Goal: Transaction & Acquisition: Book appointment/travel/reservation

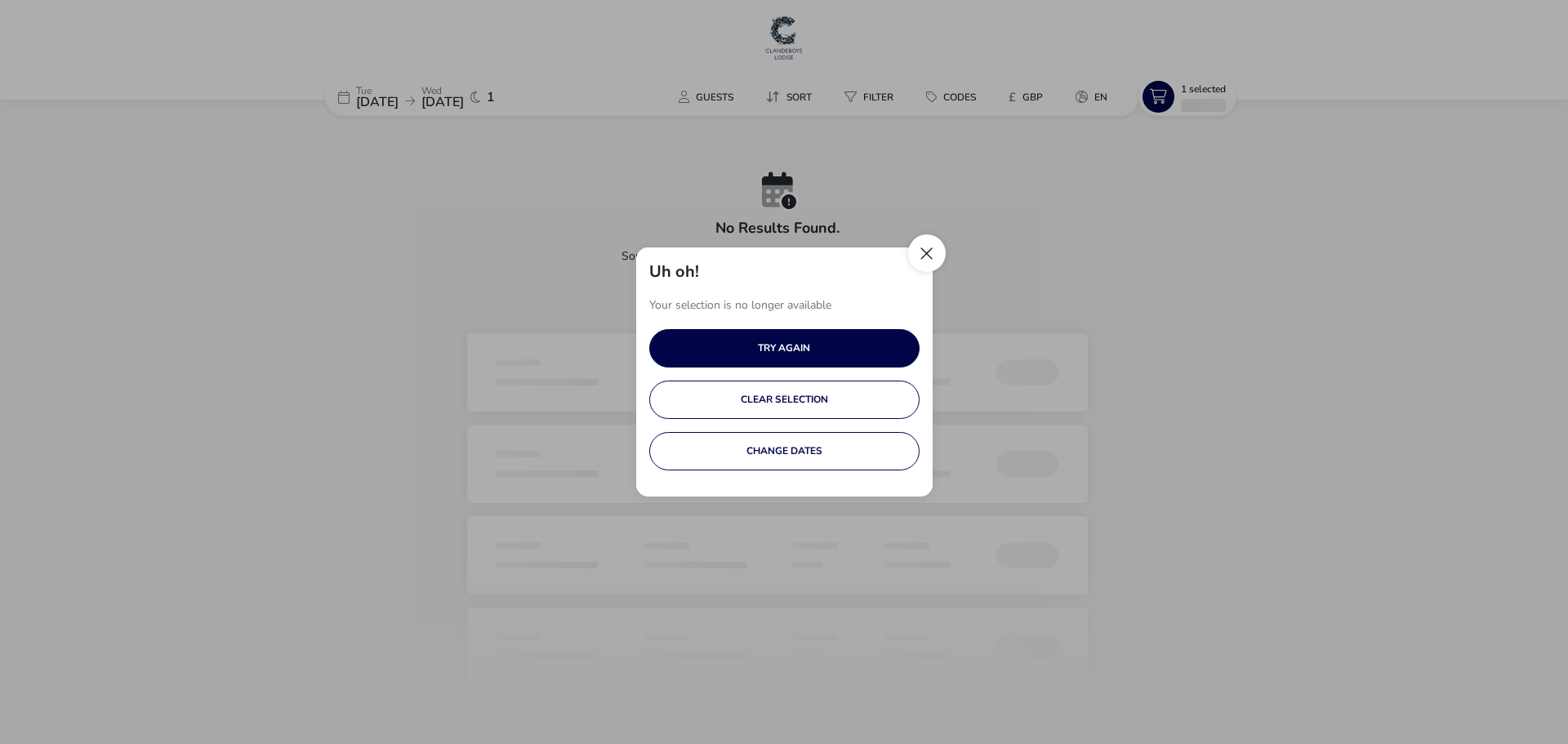
click at [918, 260] on button "Close" at bounding box center [927, 253] width 37 height 37
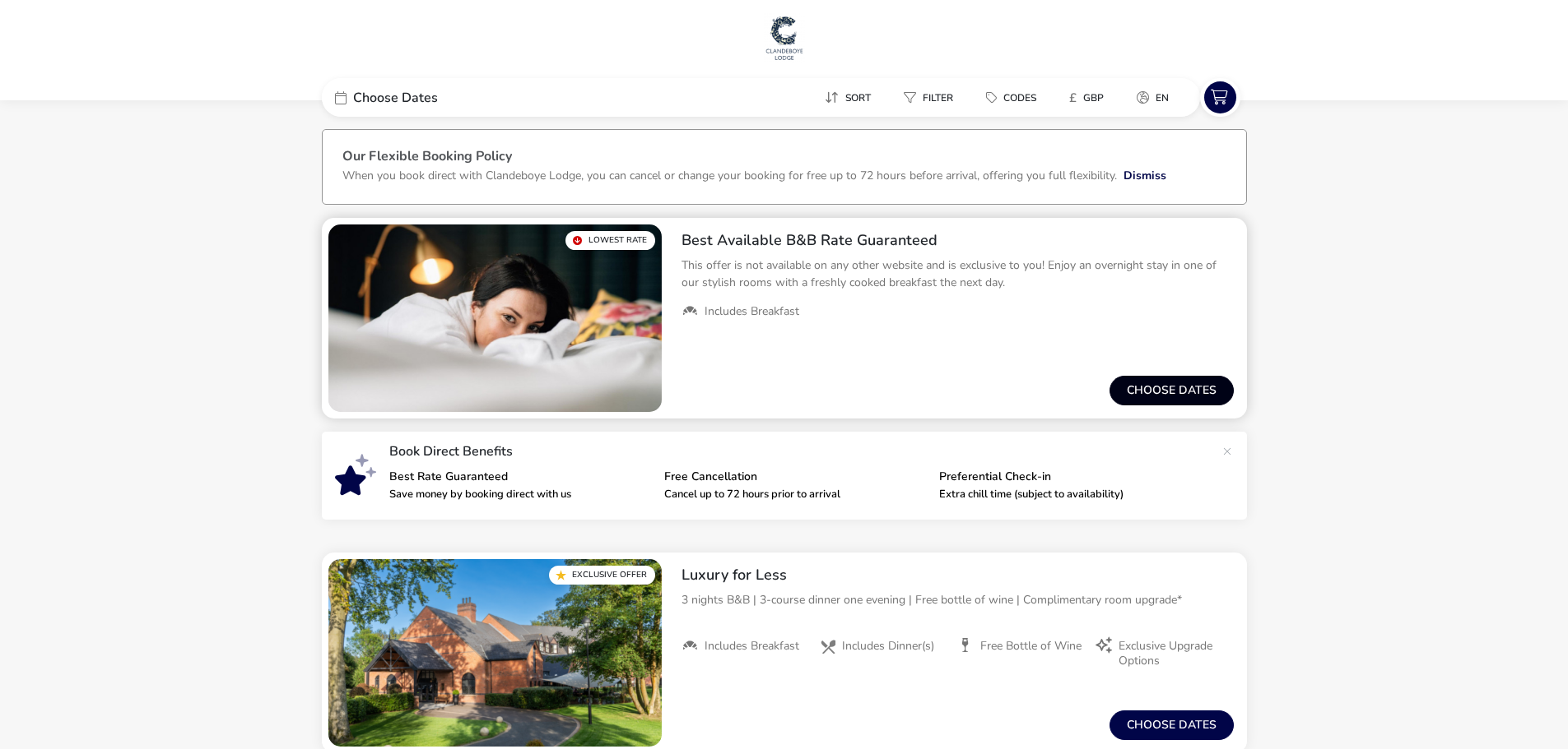
click at [1159, 389] on button "Choose dates" at bounding box center [1171, 391] width 125 height 30
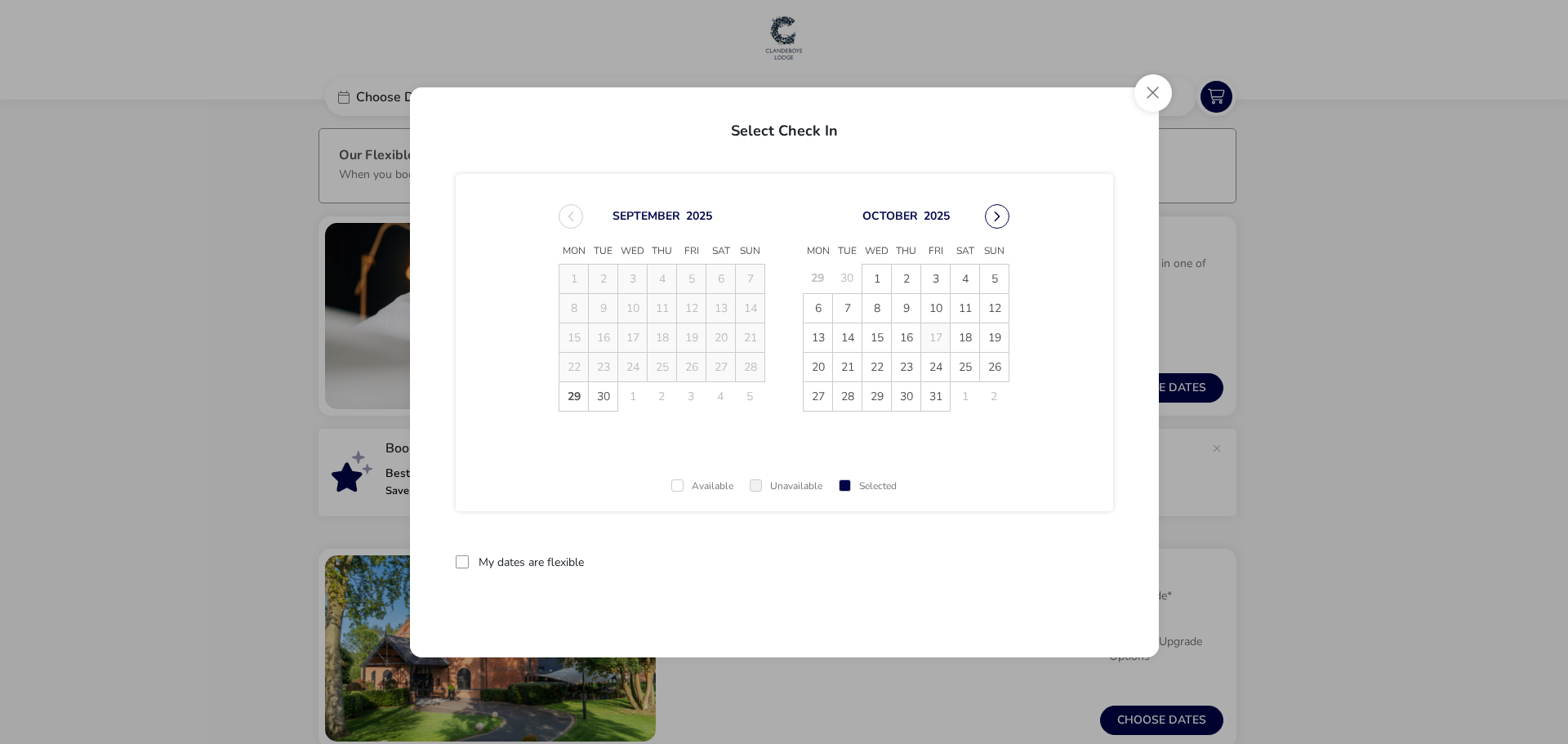
click at [994, 227] on button "Next Month" at bounding box center [997, 217] width 24 height 24
click at [994, 227] on span "[DATE] Mon Tue Wed Thu Fri Sat Sun 29 30 1 2 3 4 5 6 7 8 9 10 11 12 13 14 15 16…" at bounding box center [784, 308] width 481 height 246
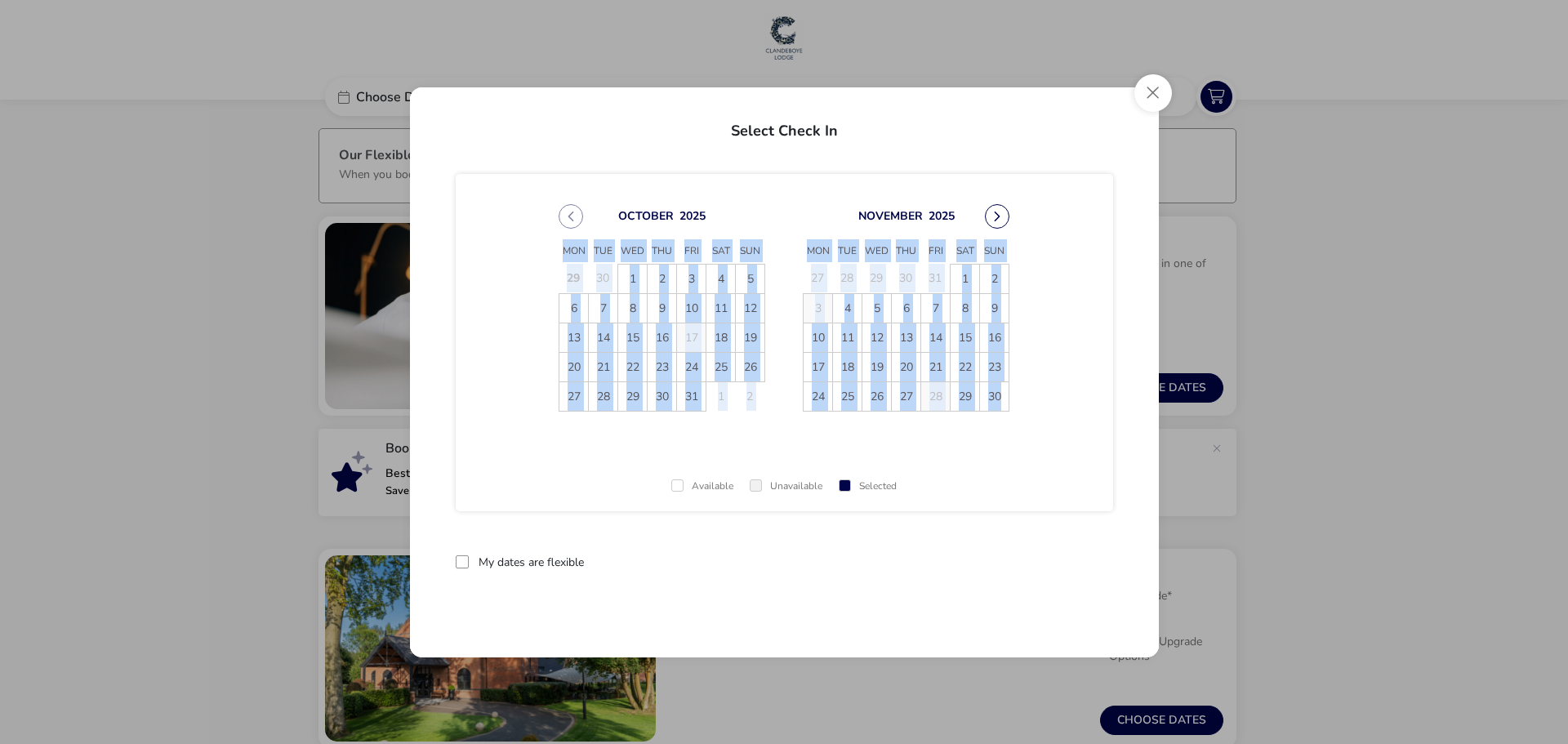
click at [999, 219] on button "Next Month" at bounding box center [997, 217] width 24 height 24
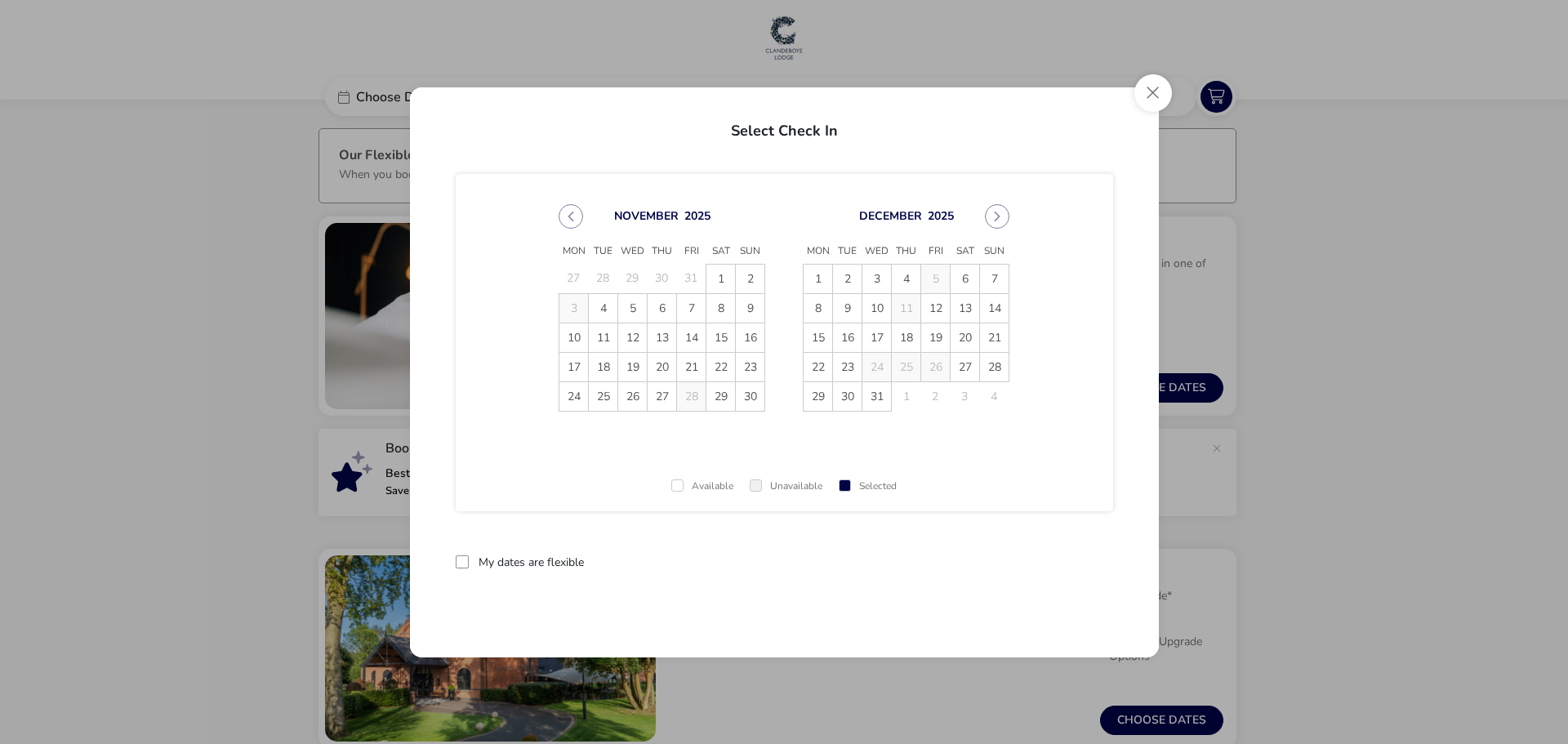
click at [543, 285] on div "[DATE] Mon Tue Wed Thu Fri Sat Sun 27 28 29 30 31 1 2 3 4 5 6 7 8 9 10 11 12 13…" at bounding box center [784, 342] width 657 height 338
click at [1000, 214] on button "Next Month" at bounding box center [997, 217] width 24 height 24
click at [983, 219] on div "[DATE]" at bounding box center [906, 217] width 206 height 24
click at [992, 217] on button "Next Month" at bounding box center [997, 217] width 24 height 24
click at [886, 370] on span "18" at bounding box center [876, 367] width 29 height 29
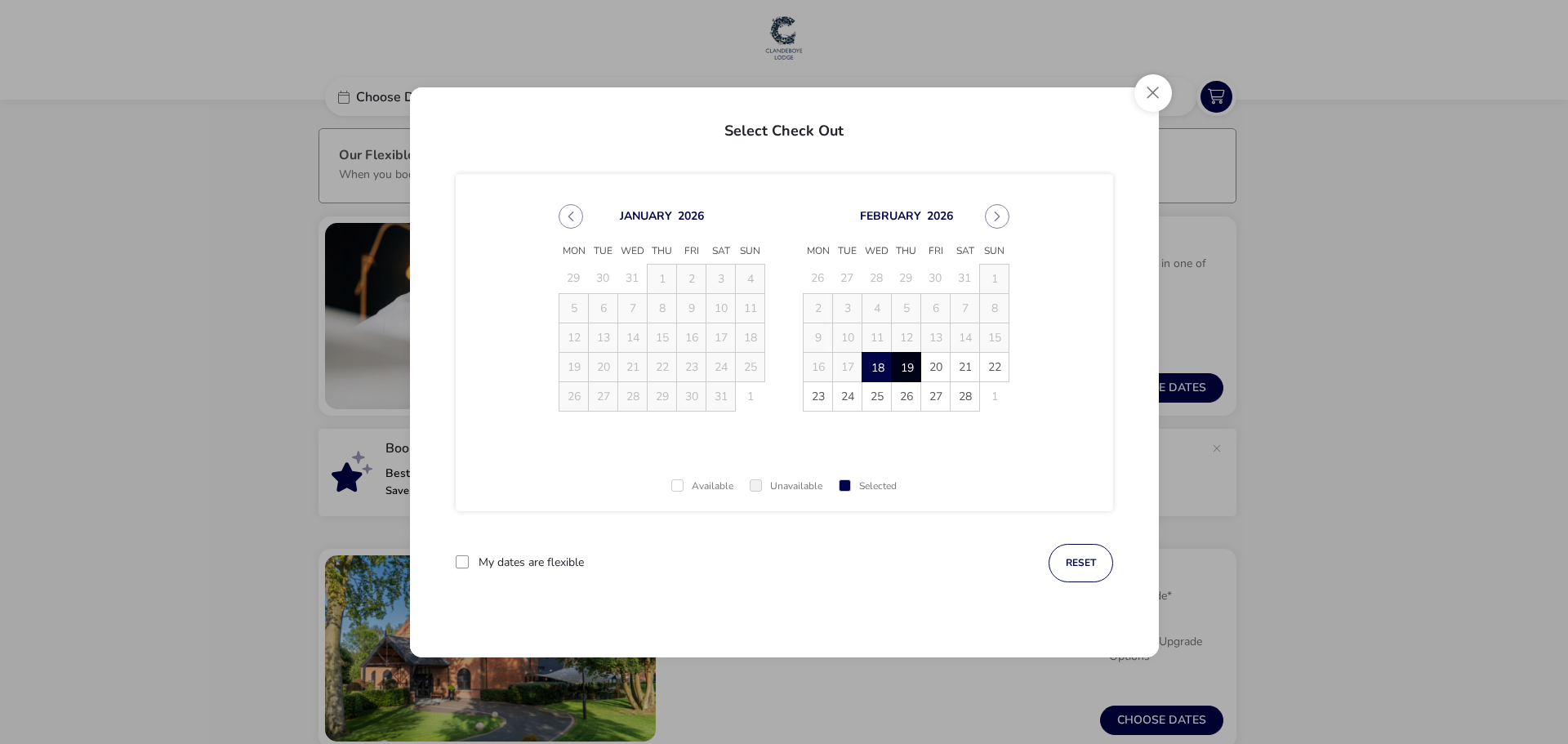
click at [905, 366] on span "19" at bounding box center [905, 367] width 29 height 29
click at [1069, 558] on button "Apply Dates" at bounding box center [1062, 563] width 99 height 38
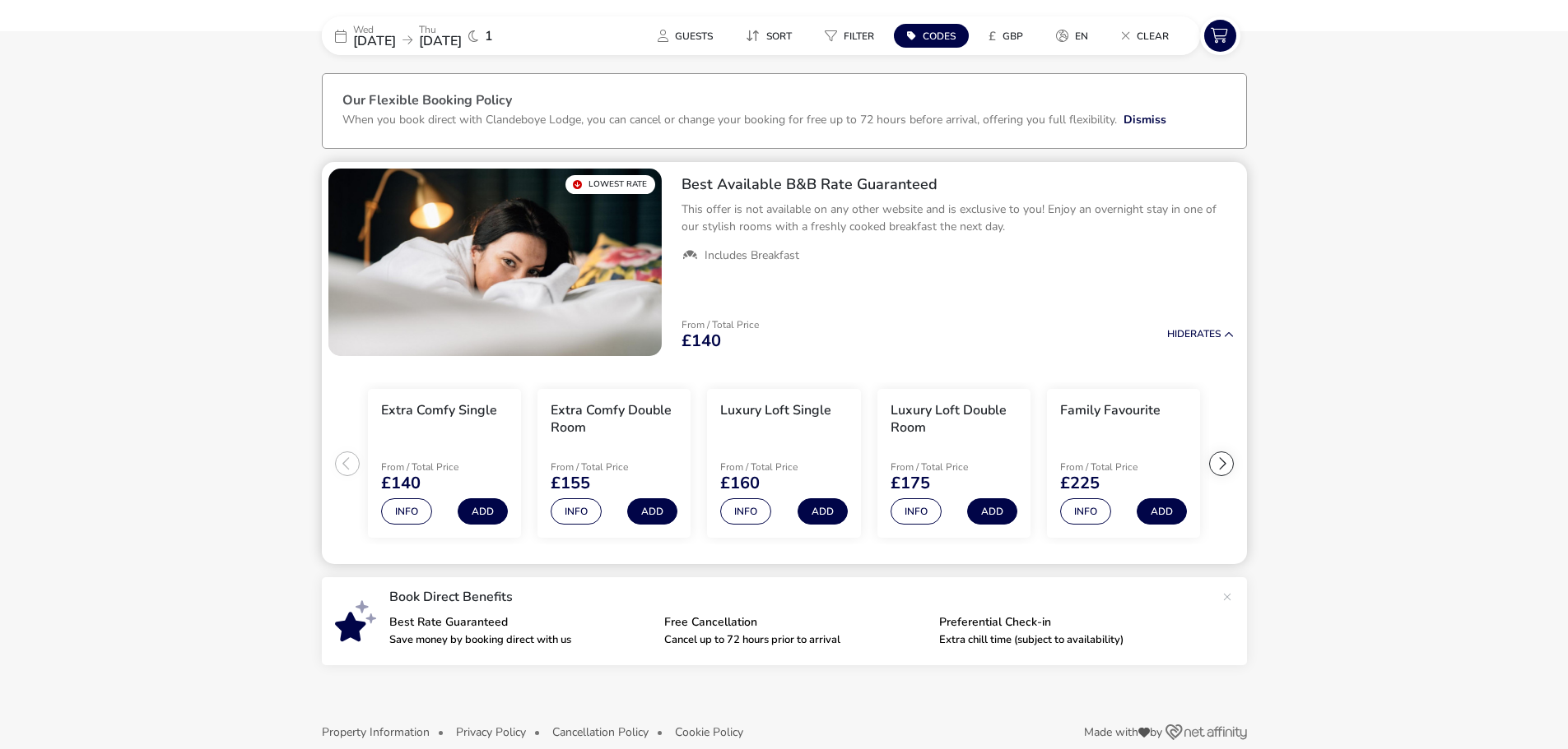
scroll to position [80, 0]
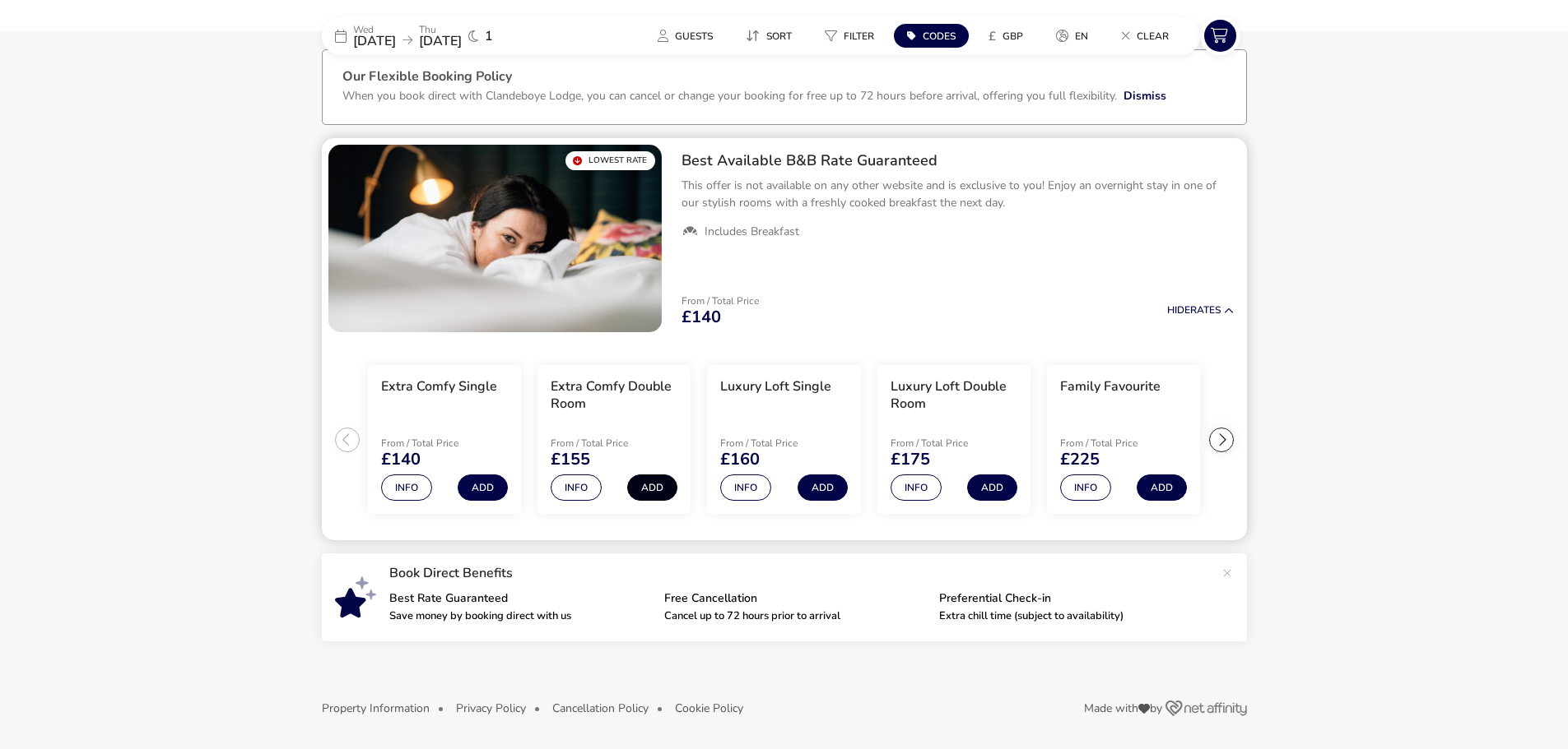
click at [663, 488] on button "Add" at bounding box center [652, 488] width 51 height 26
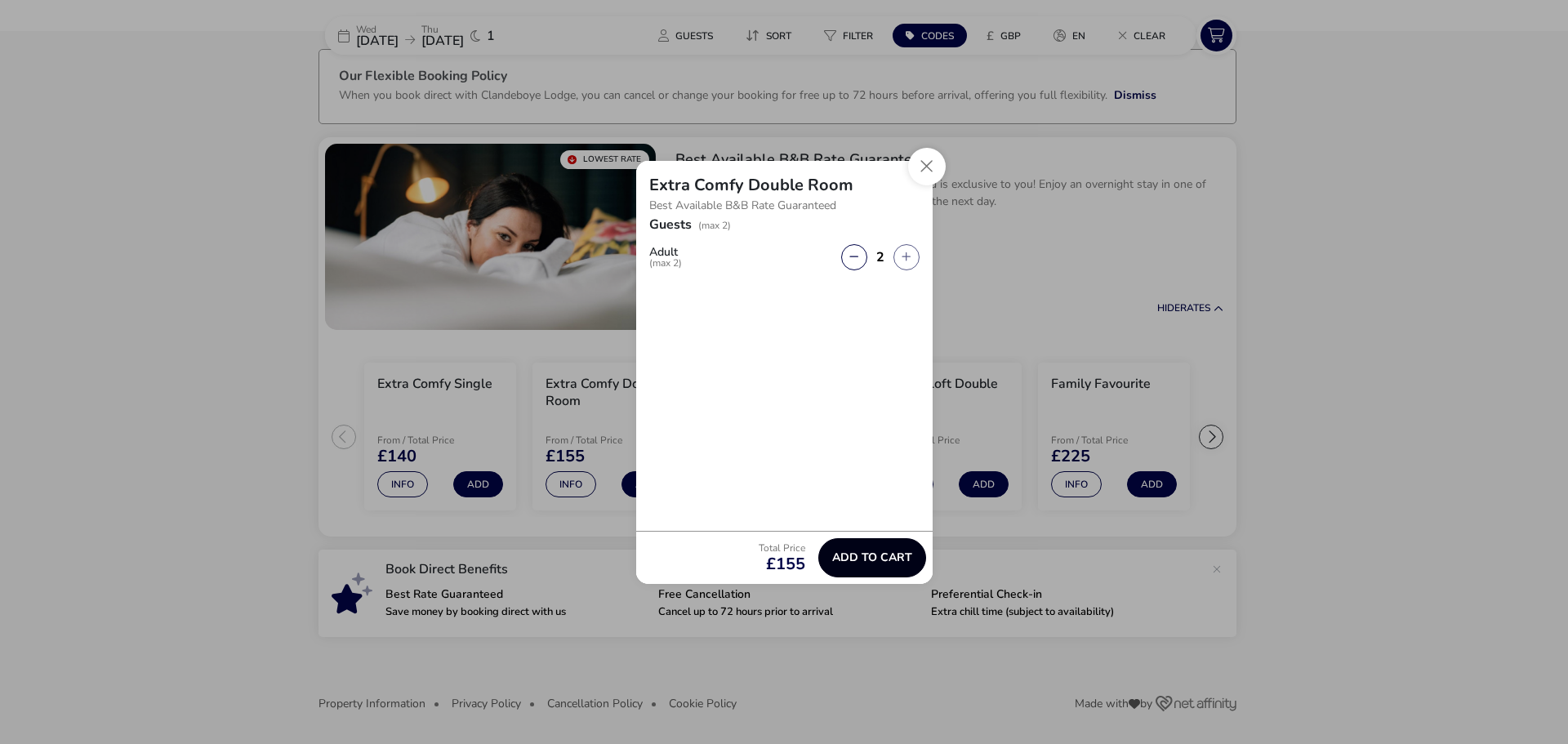
click at [846, 555] on span "Add to cart" at bounding box center [872, 557] width 80 height 12
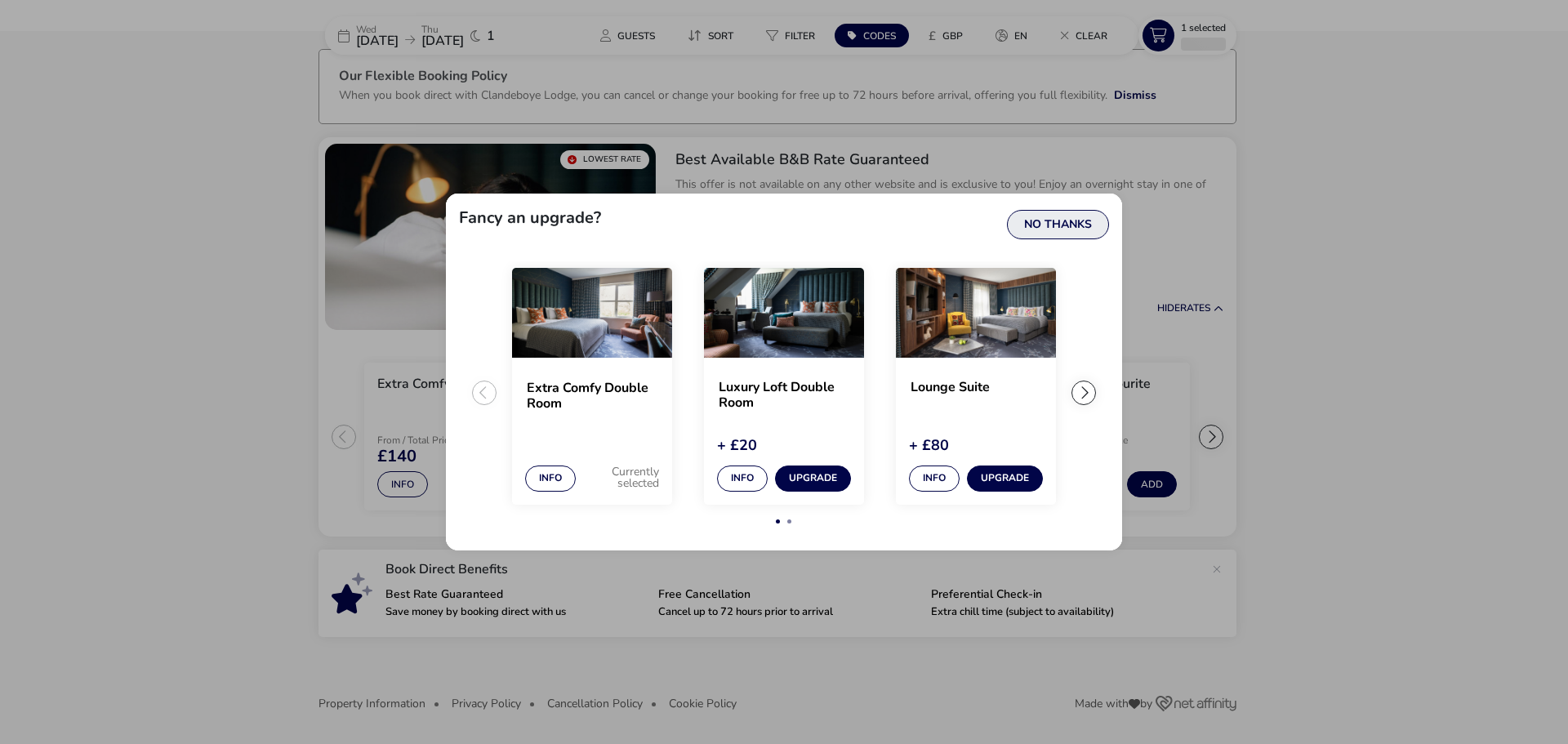
click at [1048, 220] on button "No Thanks" at bounding box center [1058, 225] width 102 height 30
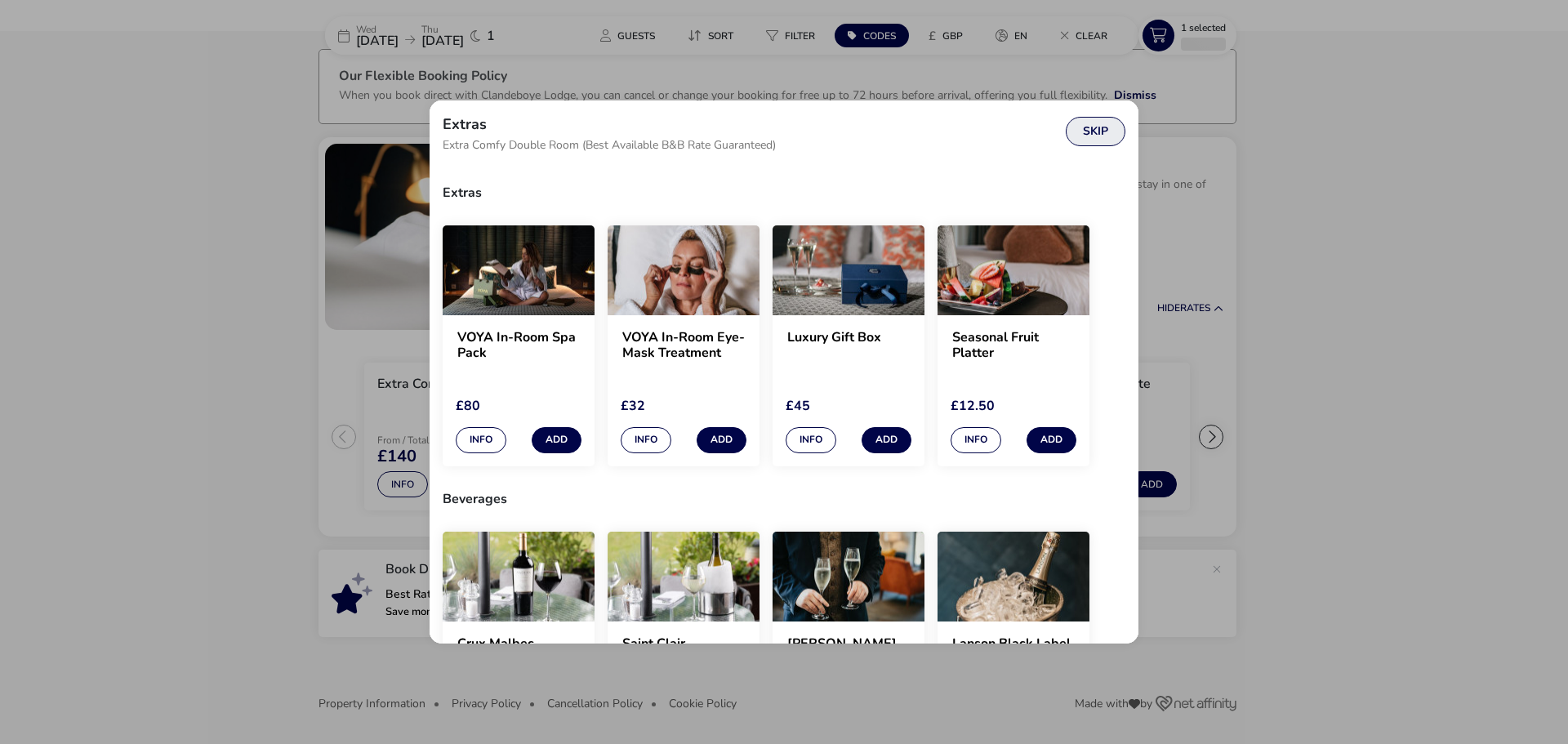
click at [1092, 136] on button "Skip" at bounding box center [1096, 132] width 59 height 30
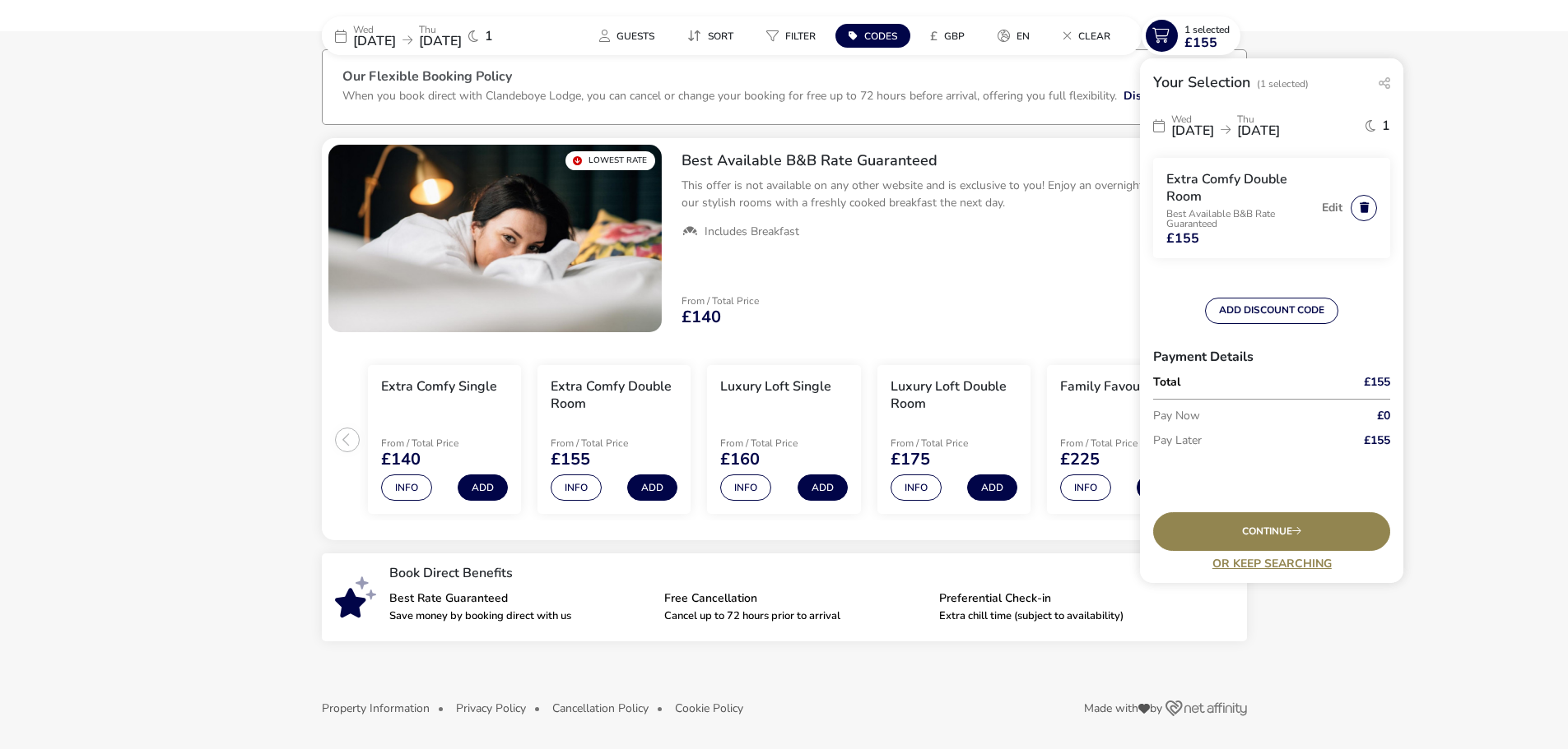
click at [1371, 199] on button "button" at bounding box center [1364, 208] width 26 height 26
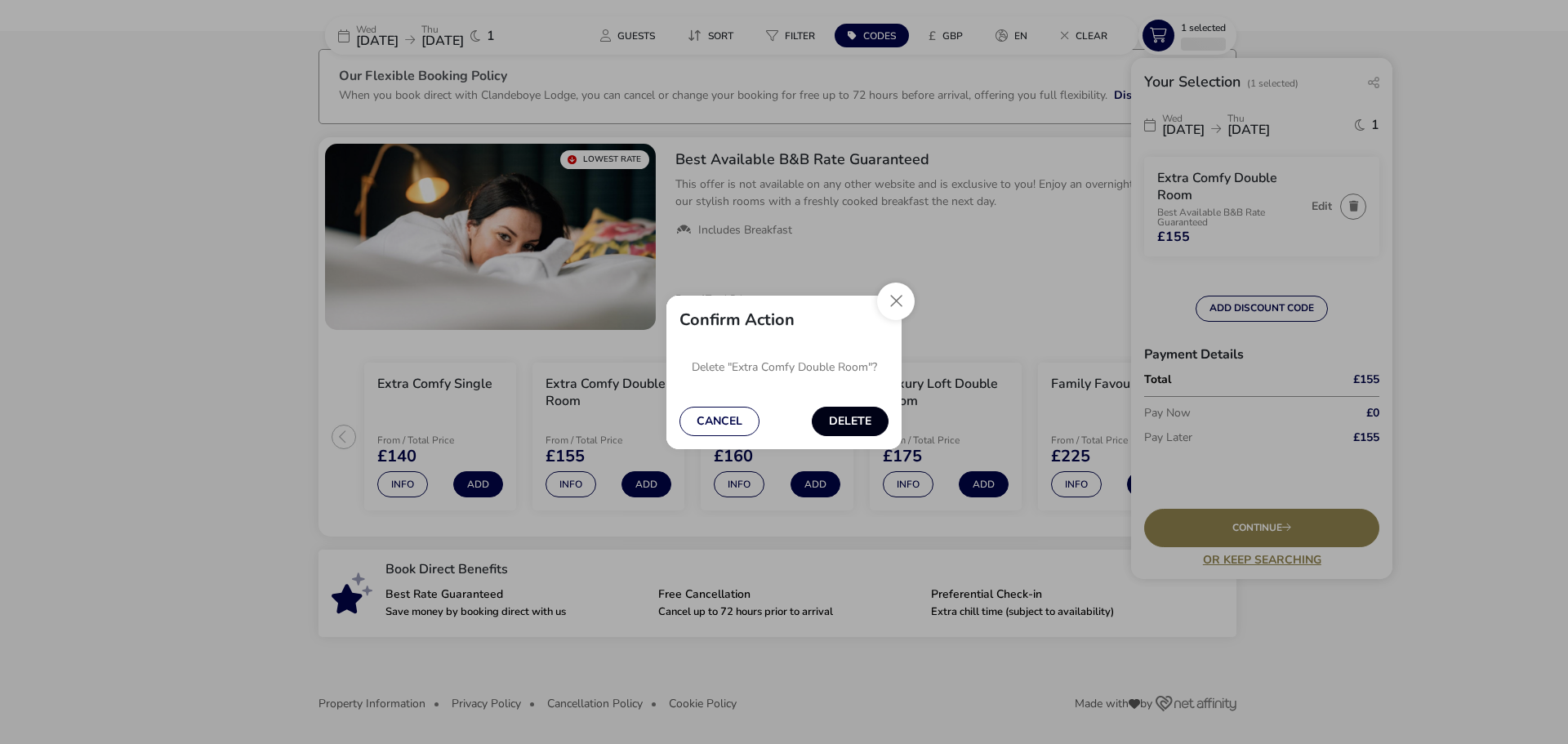
click at [846, 420] on button "Delete" at bounding box center [850, 422] width 77 height 30
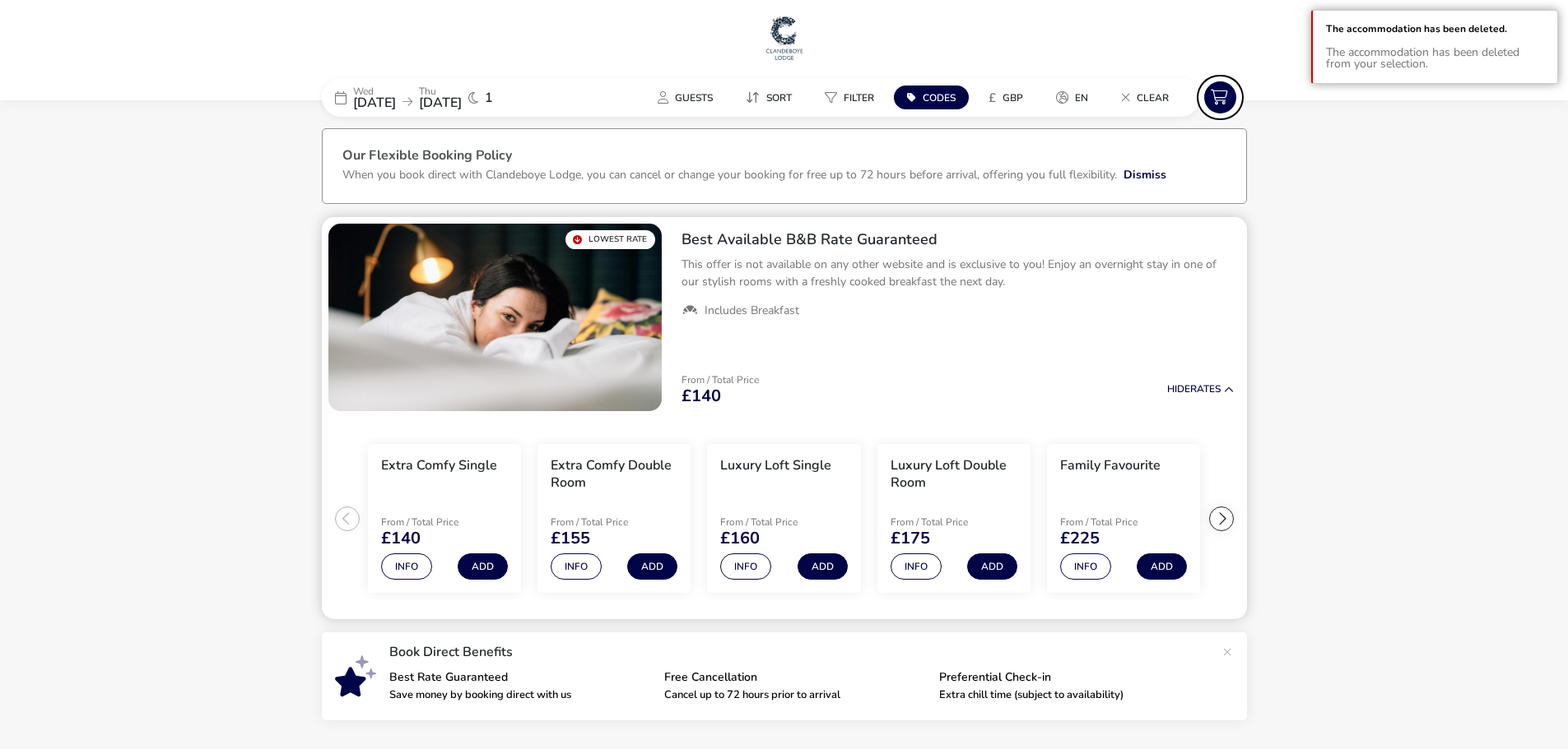
scroll to position [0, 0]
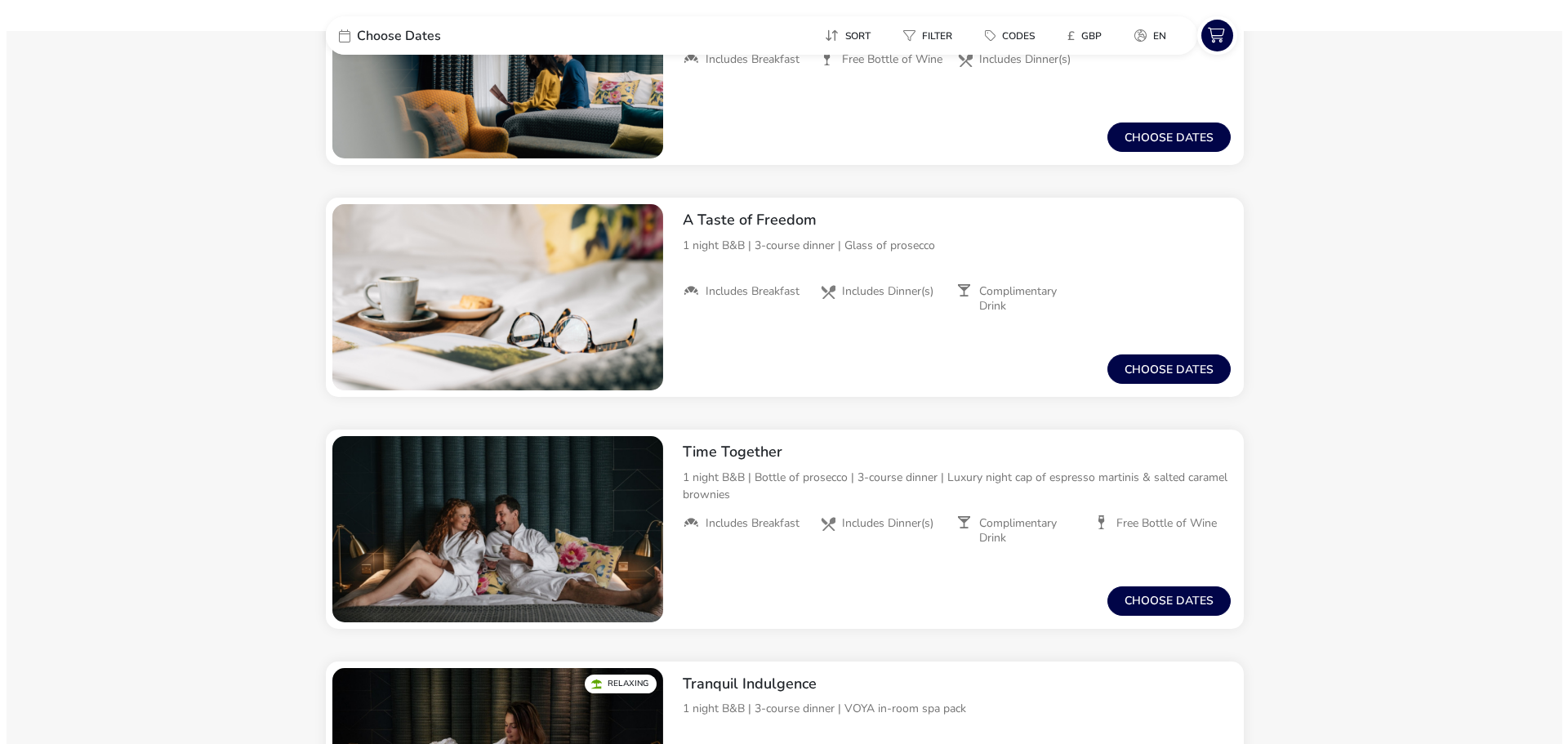
scroll to position [817, 0]
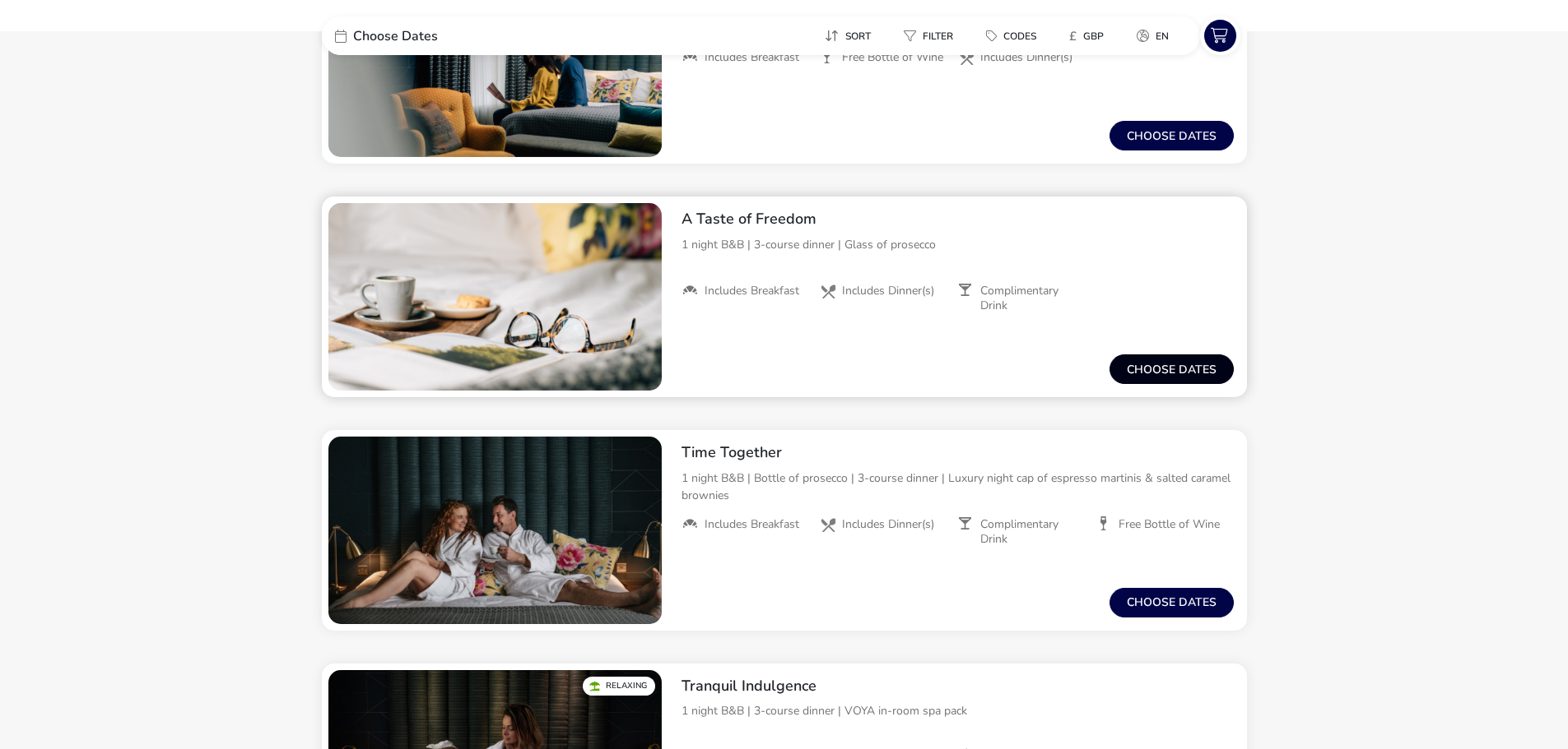
click at [1162, 371] on button "Choose dates" at bounding box center [1171, 370] width 125 height 30
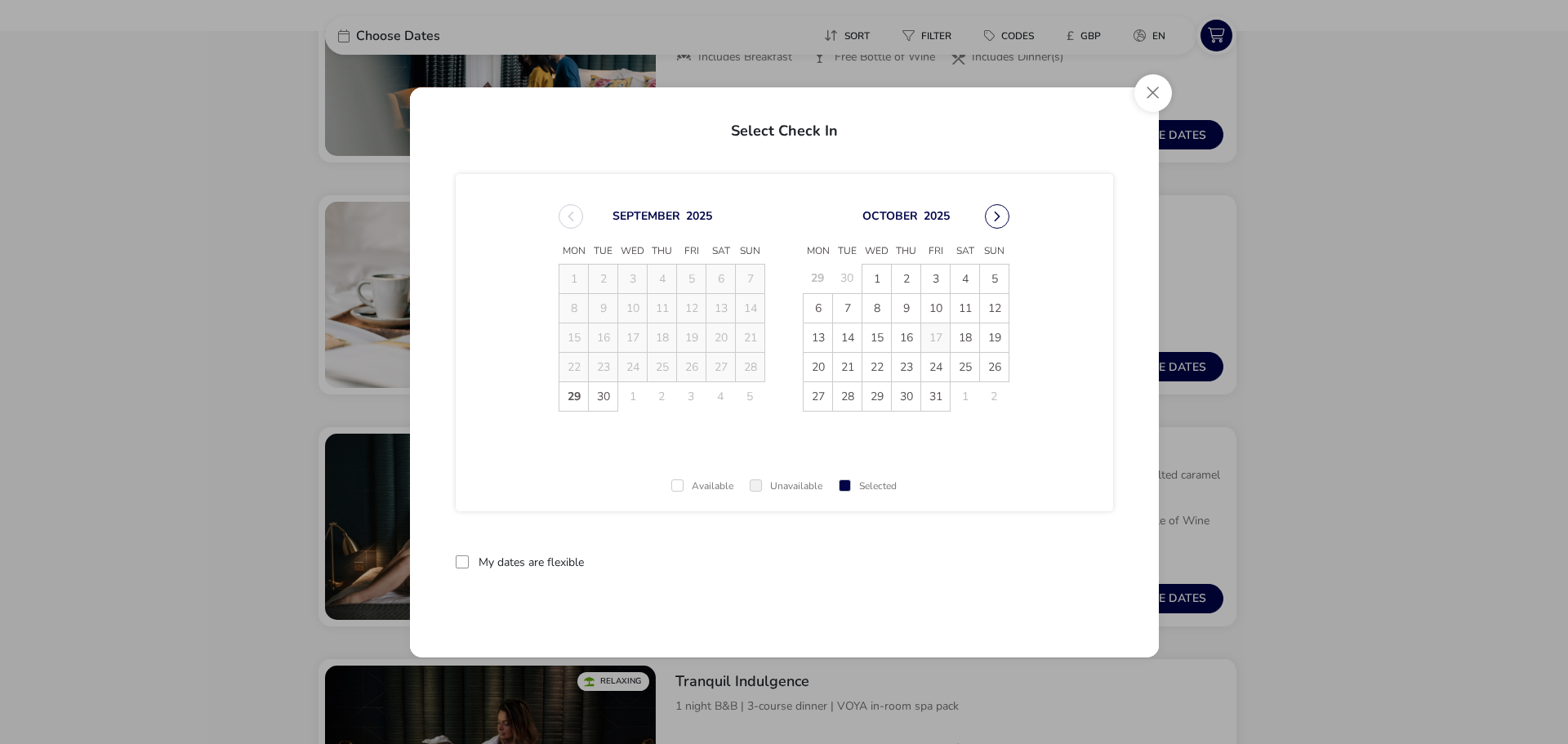
click at [1000, 214] on button "Next Month" at bounding box center [997, 217] width 24 height 24
click at [1000, 215] on span "[DATE] Mon Tue Wed Thu Fri Sat Sun 29 30 1 2 3 4 5 6 7 8 9 10 11 12 13 14 15 16…" at bounding box center [784, 308] width 481 height 246
click at [1000, 215] on button "Next Month" at bounding box center [997, 217] width 24 height 24
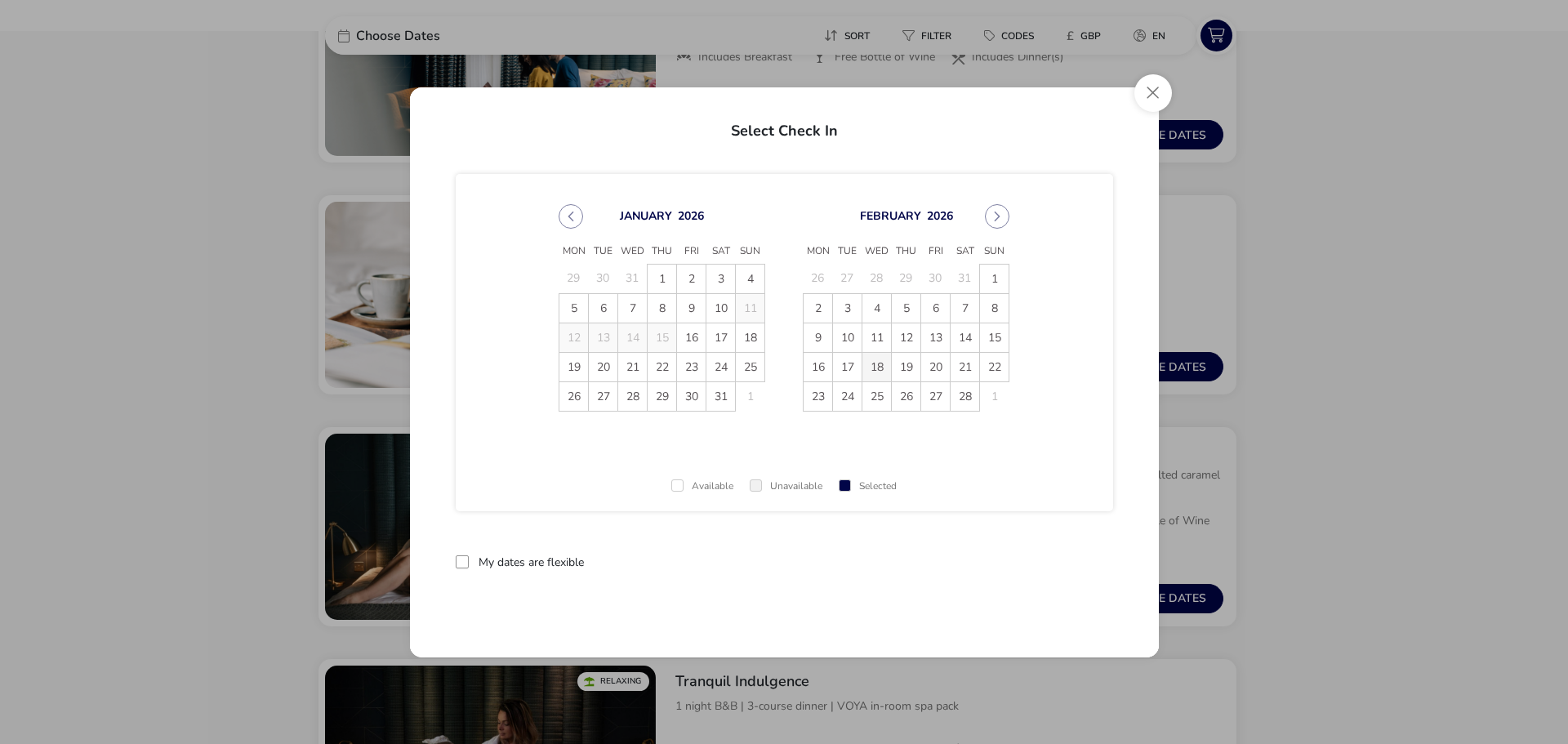
click at [878, 364] on span "18" at bounding box center [876, 367] width 29 height 29
click at [905, 366] on span "19" at bounding box center [905, 367] width 29 height 29
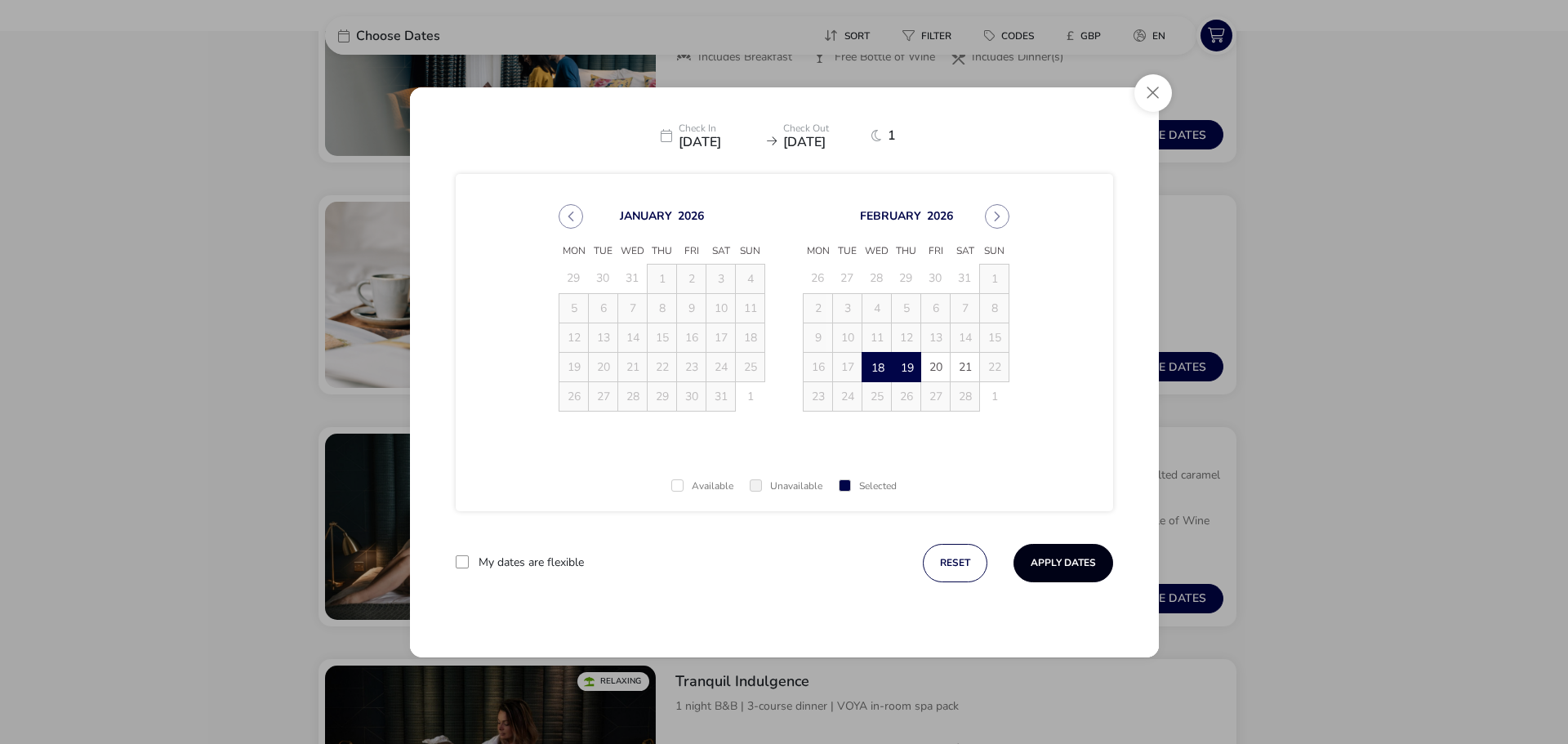
click at [1054, 576] on button "Apply Dates" at bounding box center [1062, 563] width 99 height 38
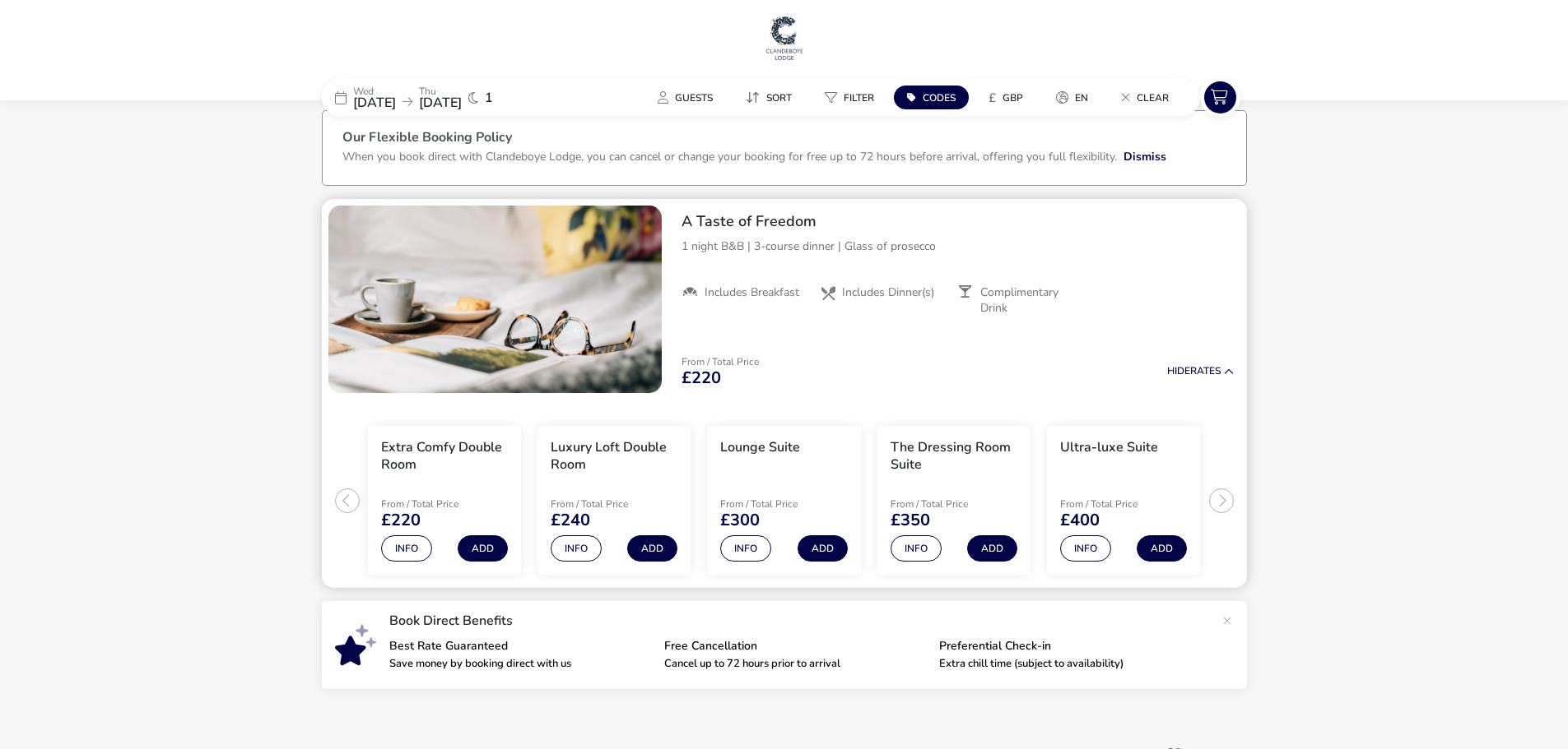
scroll to position [66, 0]
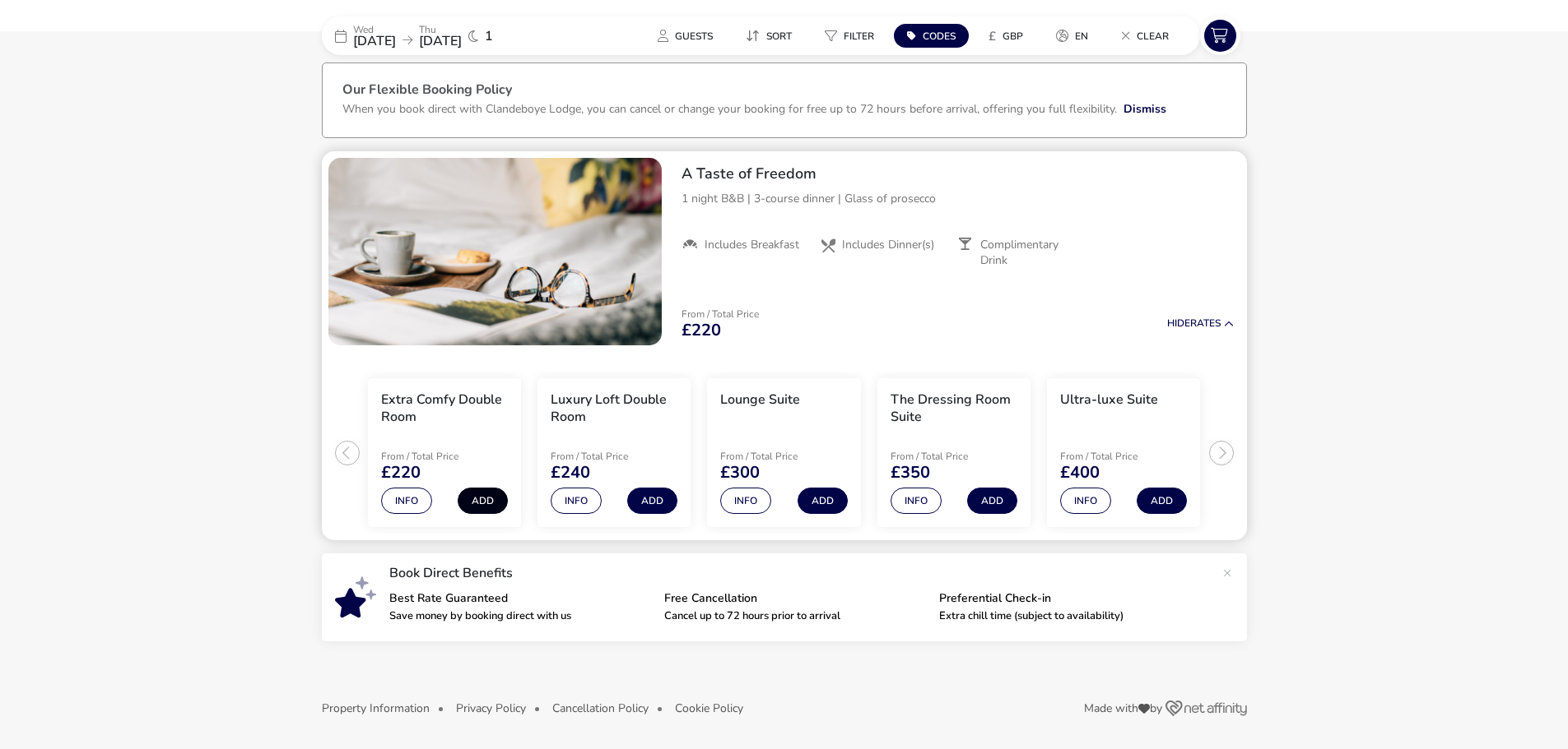
click at [494, 503] on button "Add" at bounding box center [482, 501] width 51 height 26
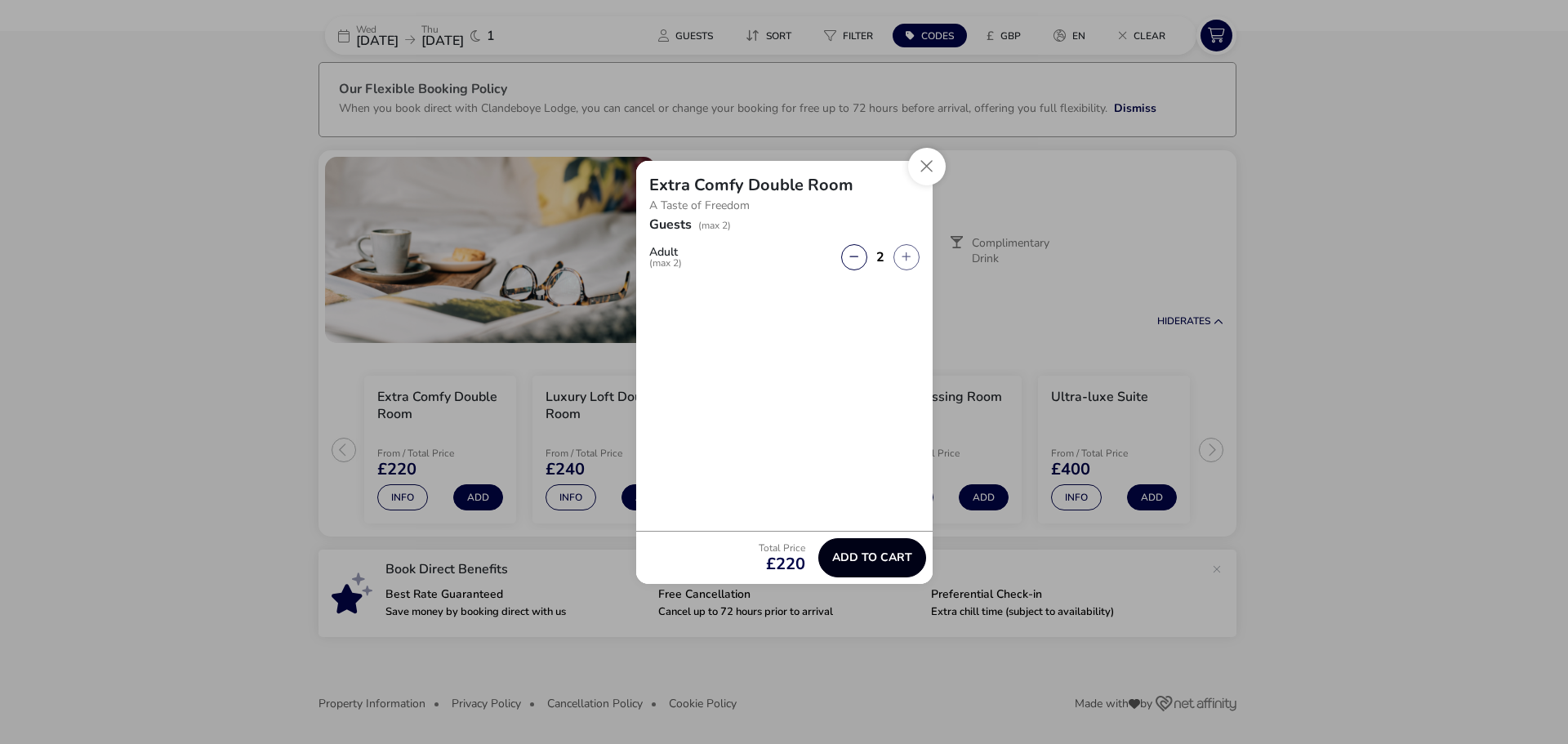
click at [880, 549] on button "Add to cart" at bounding box center [872, 558] width 108 height 39
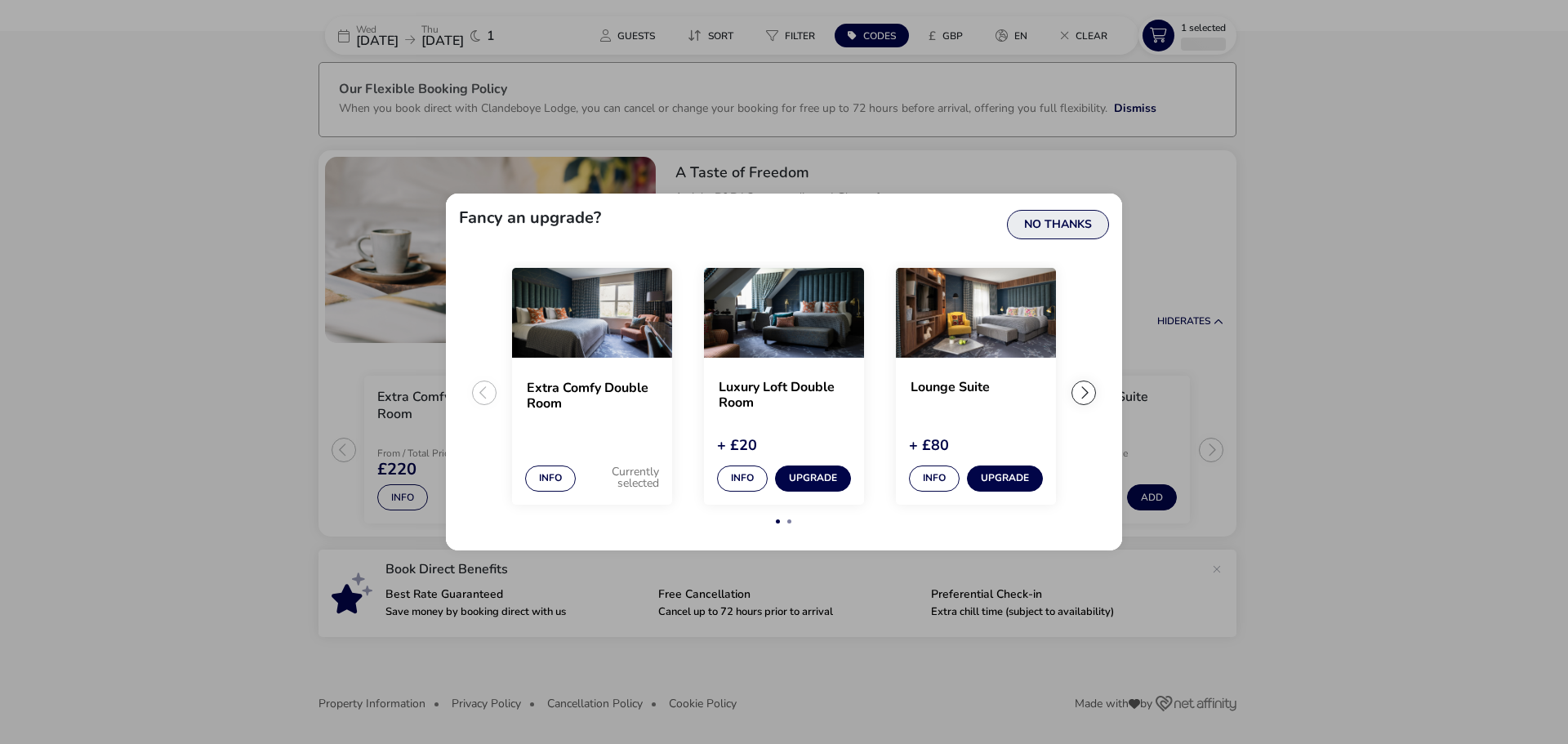
click at [1065, 225] on button "No Thanks" at bounding box center [1058, 225] width 102 height 30
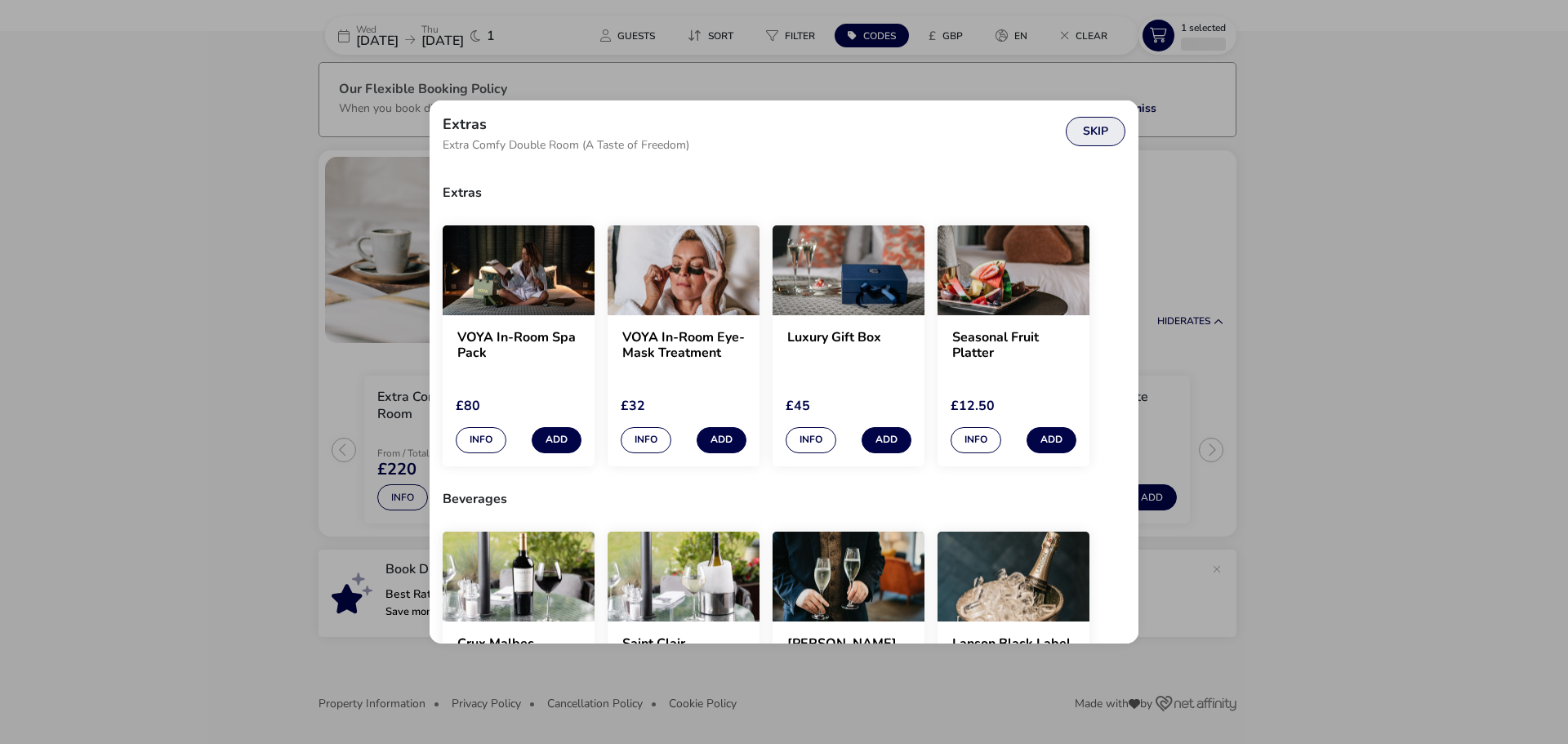
click at [1097, 123] on button "Skip" at bounding box center [1096, 132] width 59 height 30
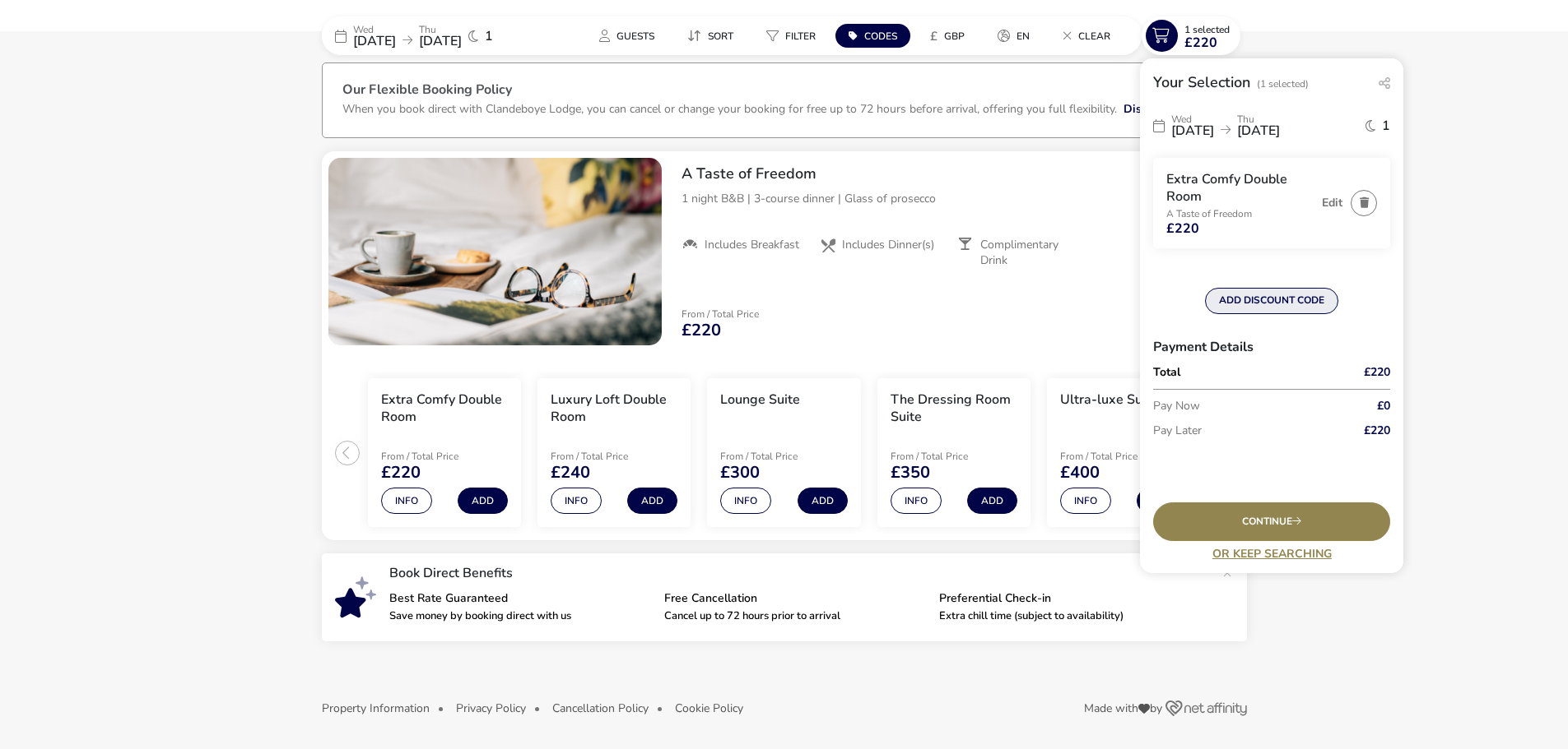
click at [1245, 302] on button "ADD DISCOUNT CODE" at bounding box center [1271, 301] width 133 height 26
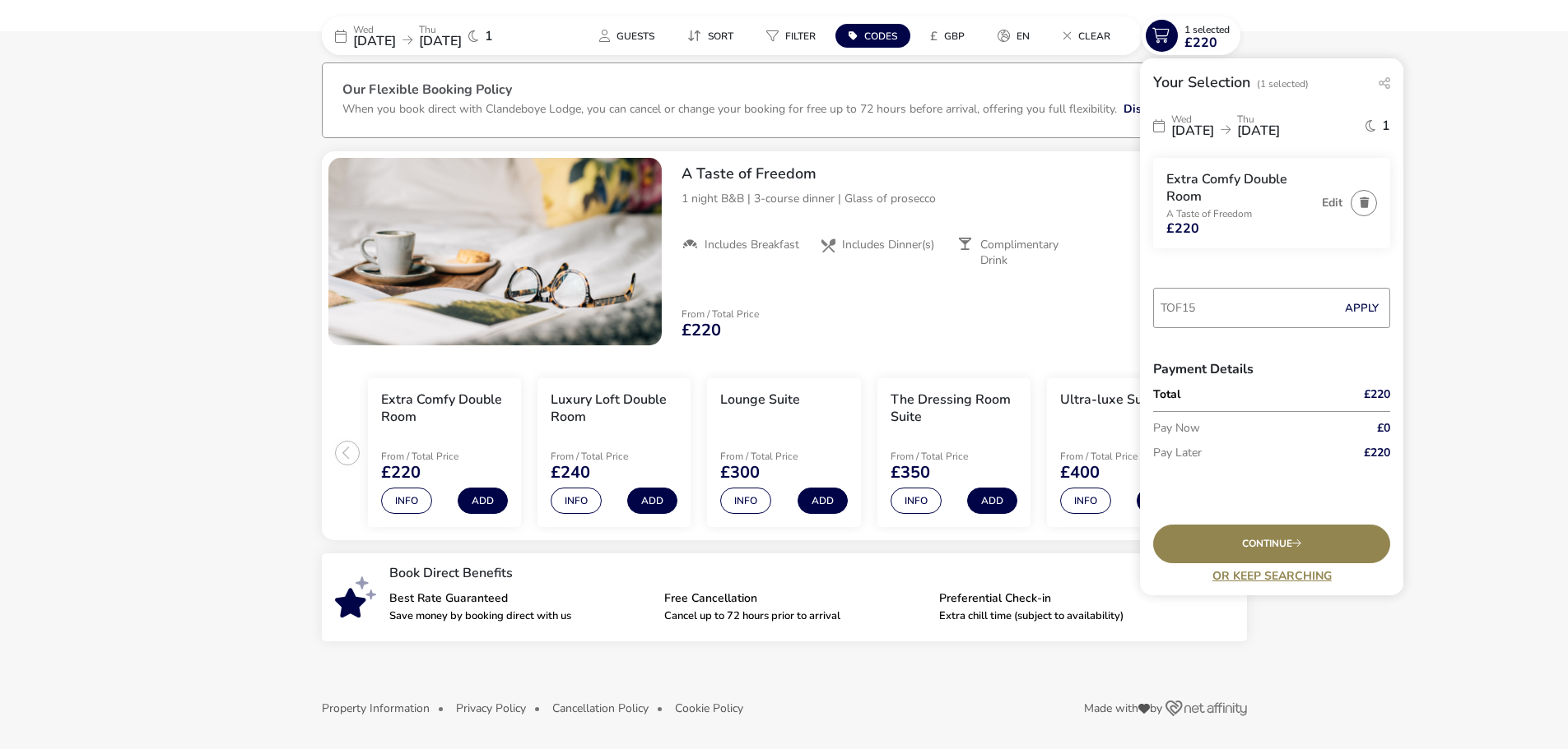
type input "TOF15"
